Goal: Information Seeking & Learning: Learn about a topic

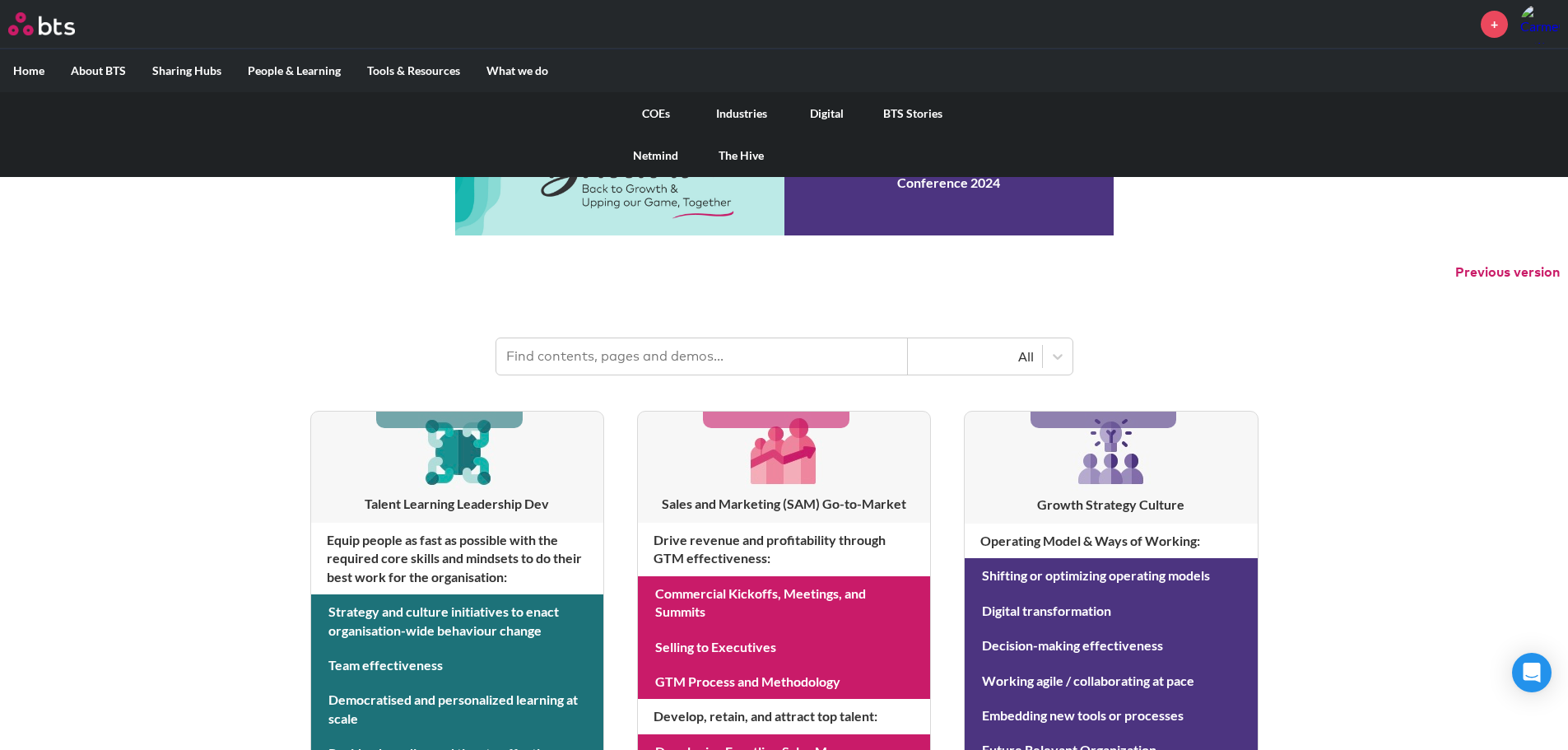
click at [657, 119] on link "COEs" at bounding box center [655, 113] width 86 height 42
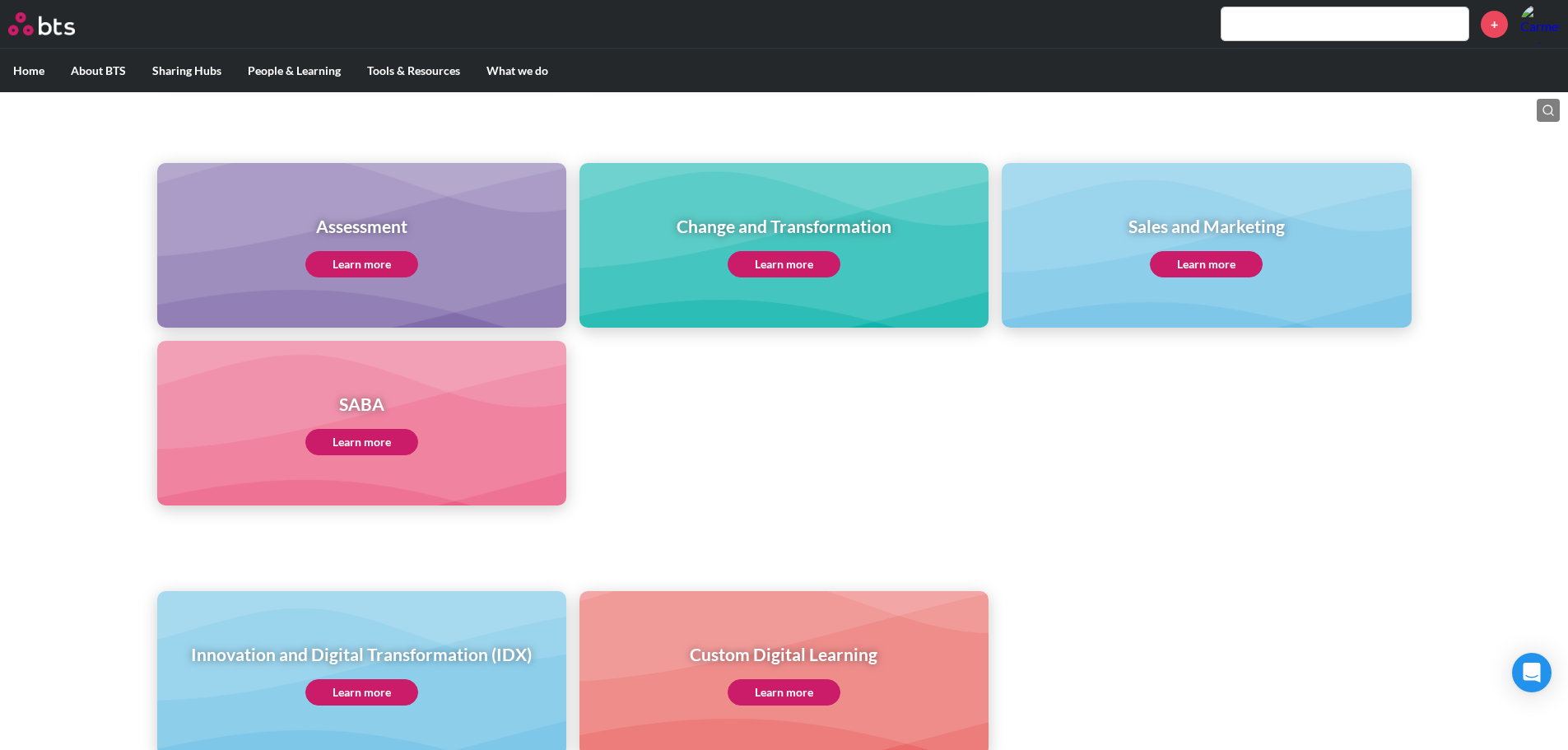
scroll to position [658, 0]
click at [765, 265] on link "Learn more" at bounding box center [784, 263] width 112 height 27
click at [814, 259] on link "Learn more" at bounding box center [784, 263] width 112 height 27
click at [1315, 27] on input "text" at bounding box center [1345, 24] width 247 height 33
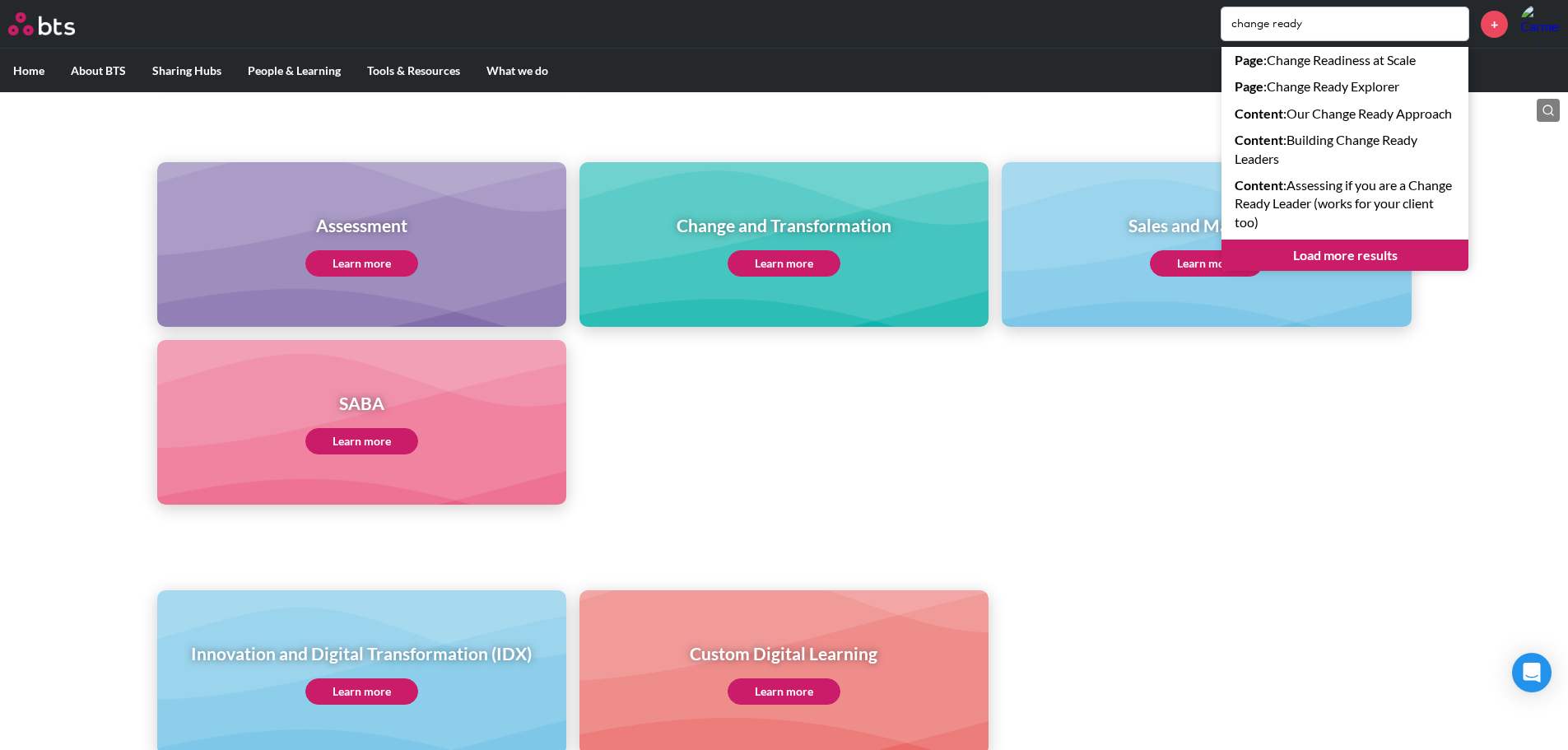
type input "change ready"
click at [1288, 271] on link "Load more results" at bounding box center [1345, 255] width 247 height 31
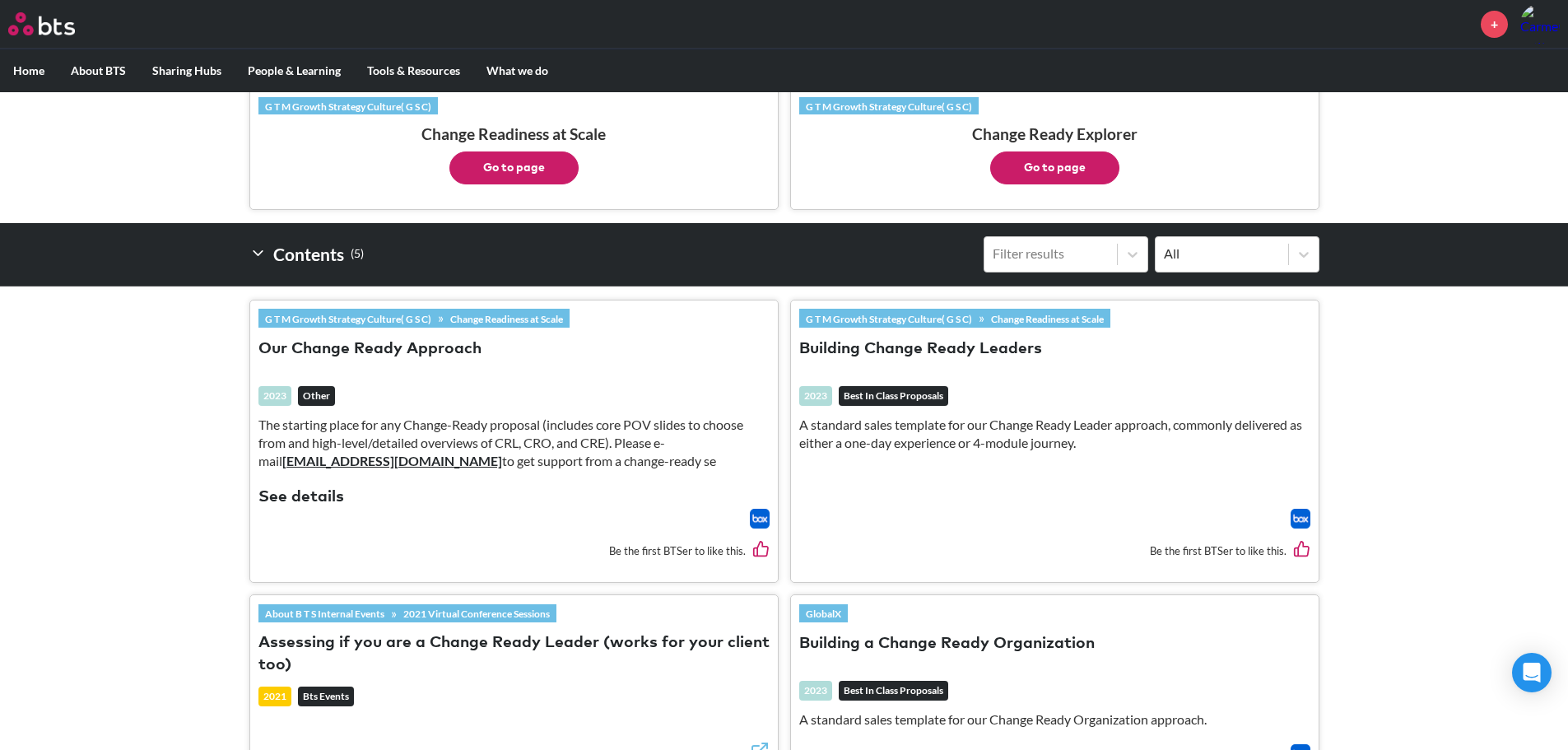
scroll to position [494, 0]
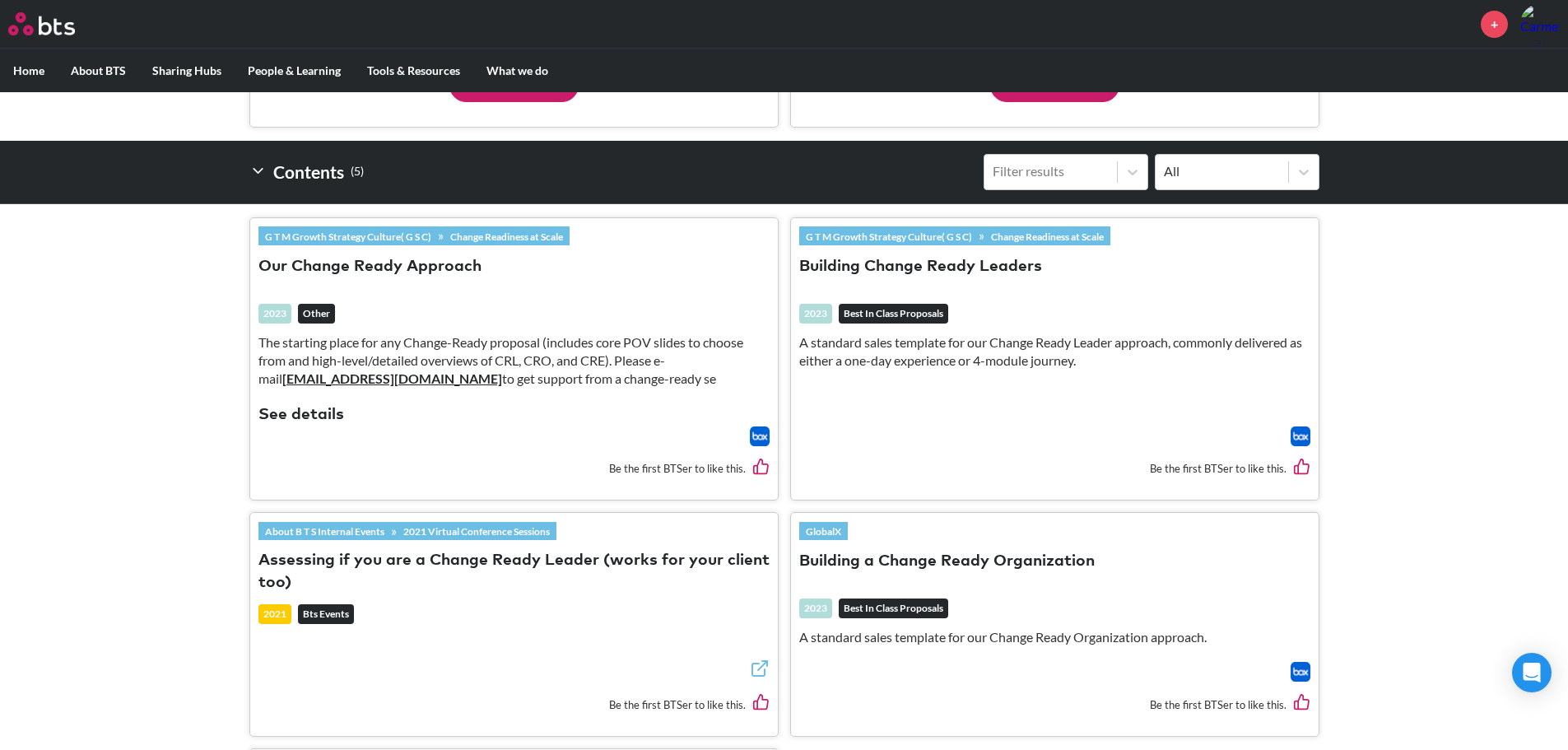
click at [925, 238] on link "G T M Growth Strategy Culture( G S C)" at bounding box center [889, 236] width 180 height 18
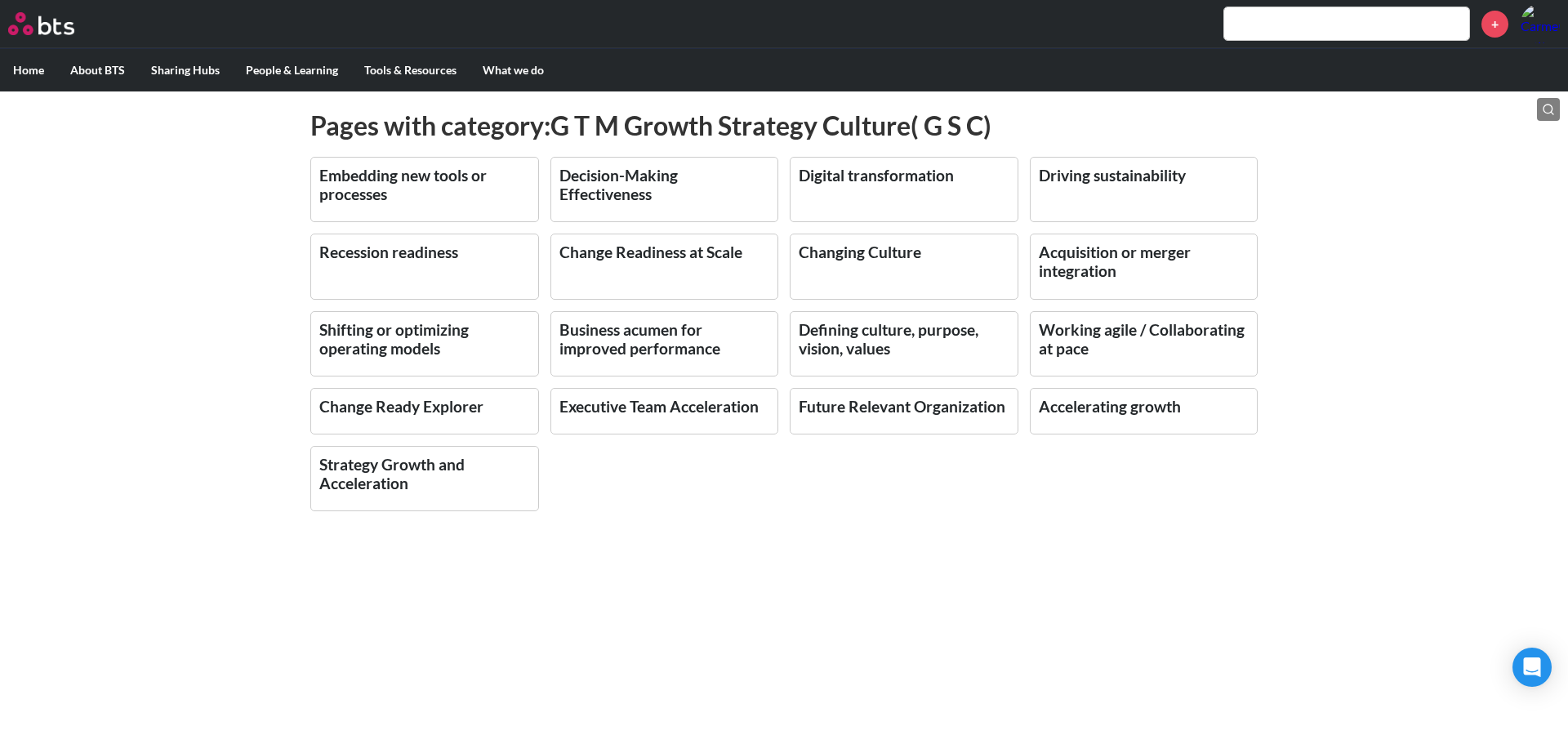
click at [676, 256] on link "Change Readiness at Scale" at bounding box center [651, 251] width 183 height 19
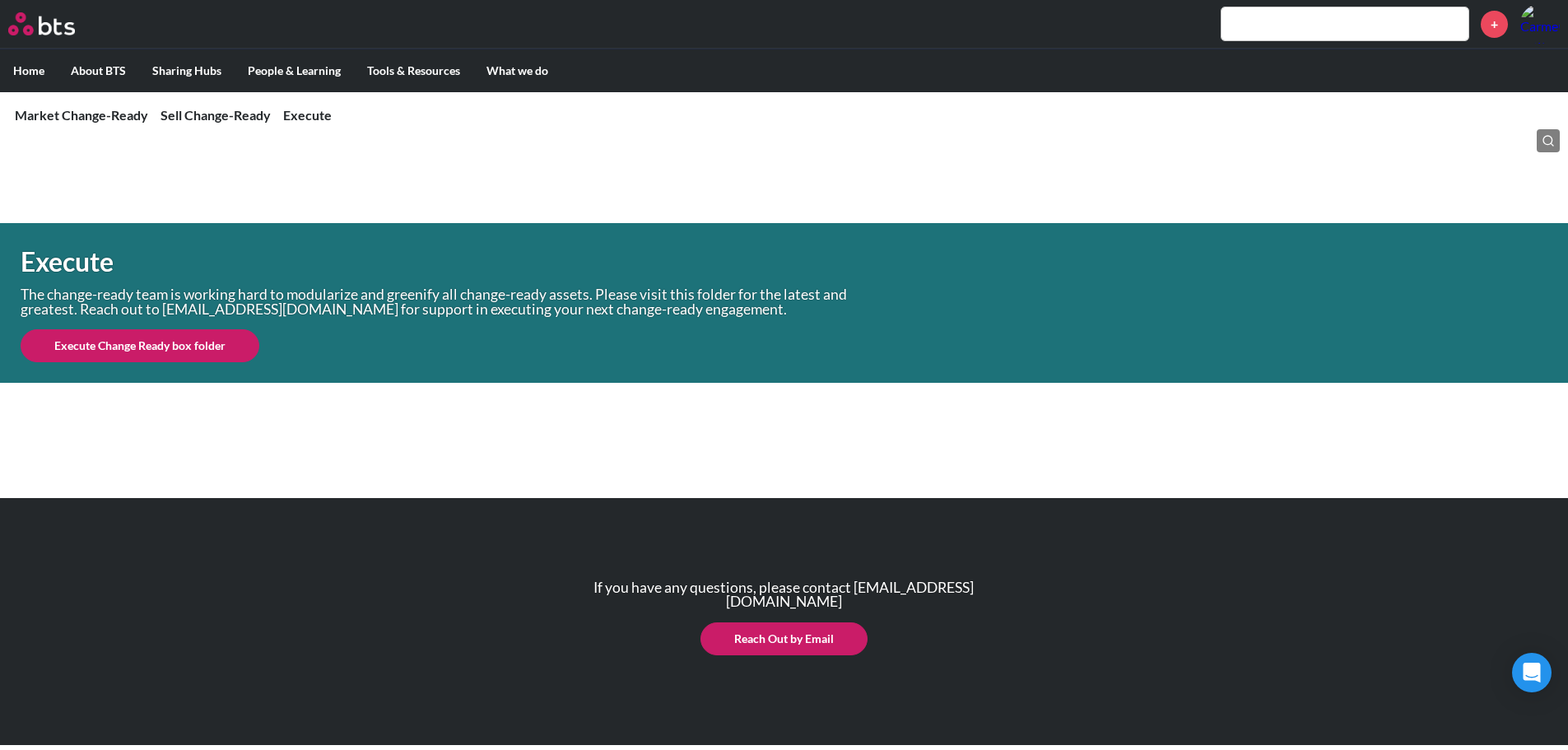
scroll to position [1611, 0]
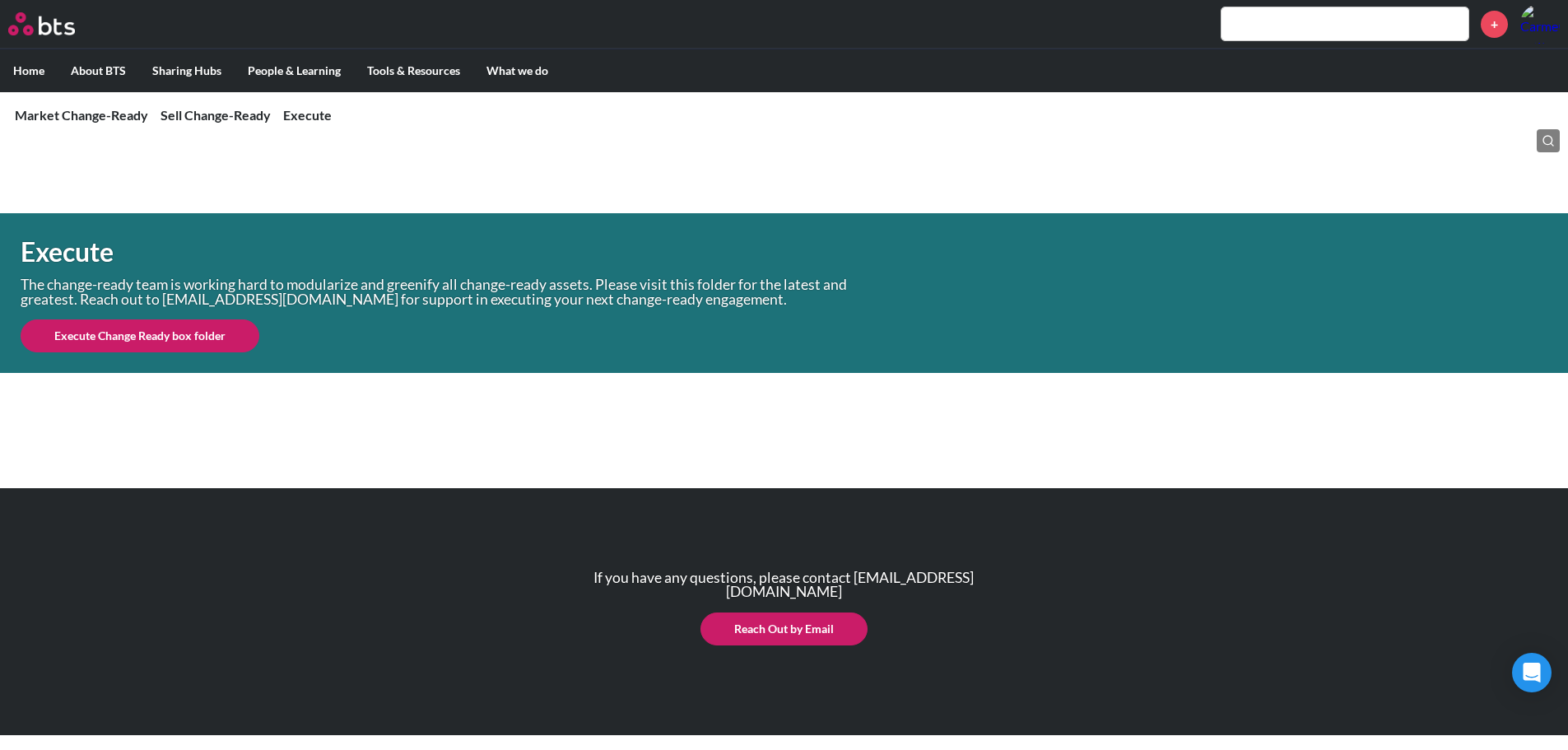
click at [127, 339] on link "Execute Change Ready box folder" at bounding box center [139, 335] width 239 height 33
